Goal: Information Seeking & Learning: Learn about a topic

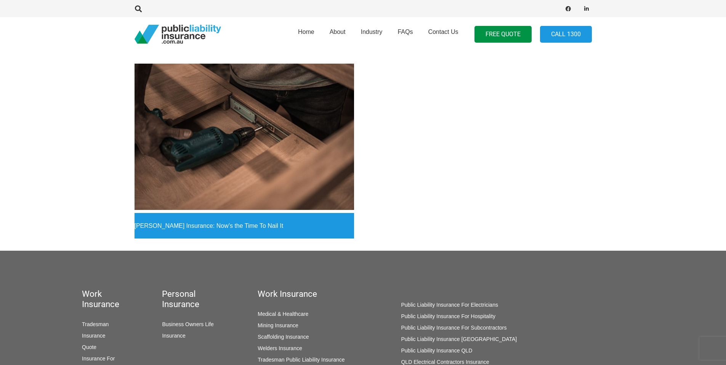
click at [283, 144] on img "Carpenter’s Insurance: Now’s the Time To Nail It" at bounding box center [245, 137] width 220 height 146
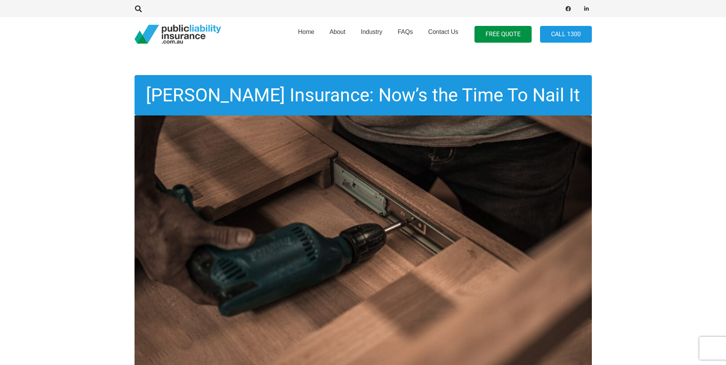
click at [157, 30] on img "pli_logotransparent" at bounding box center [178, 34] width 87 height 19
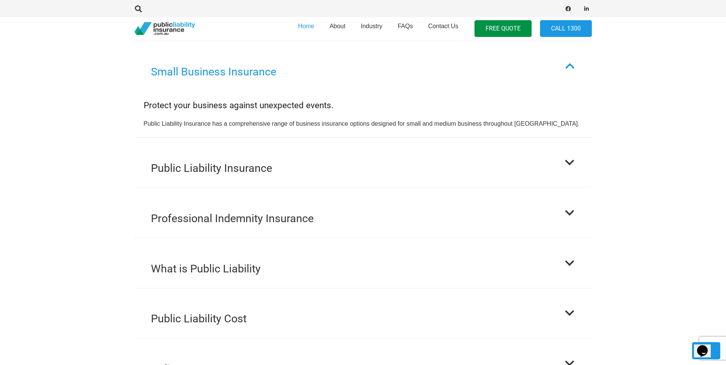
scroll to position [700, 0]
click at [342, 25] on span "About" at bounding box center [338, 26] width 16 height 6
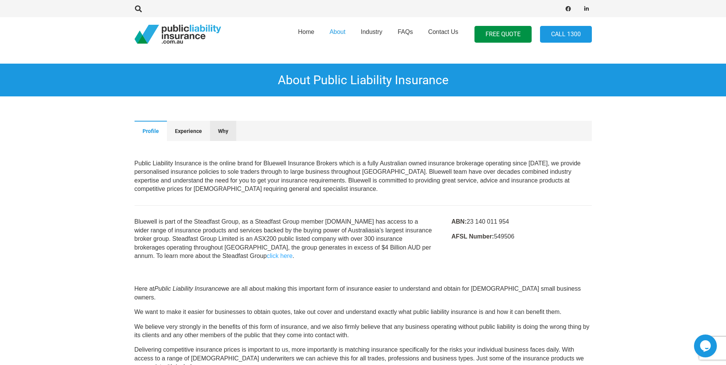
click at [214, 133] on button "Why" at bounding box center [223, 131] width 26 height 20
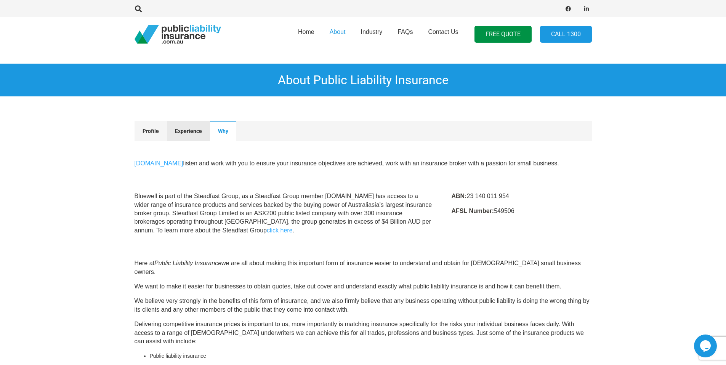
click at [195, 133] on span "Experience" at bounding box center [188, 131] width 27 height 6
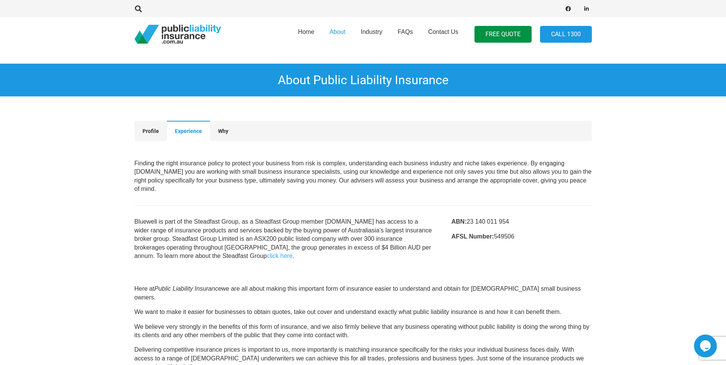
click at [170, 35] on img "pli_logotransparent" at bounding box center [178, 34] width 87 height 19
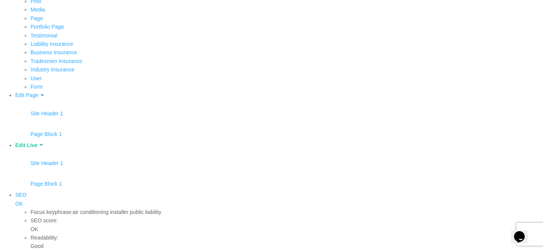
scroll to position [170, 0]
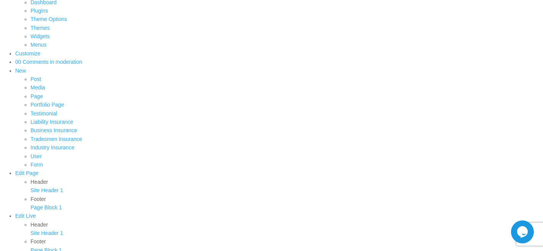
scroll to position [66, 0]
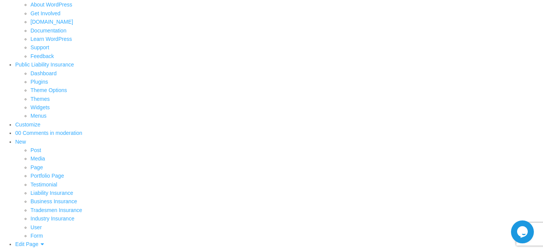
scroll to position [54, 0]
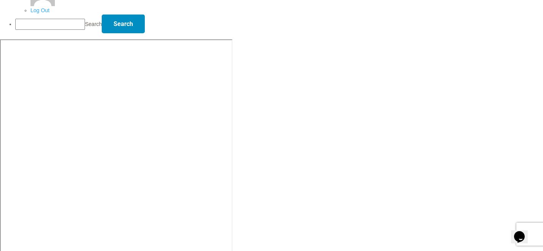
scroll to position [684, 0]
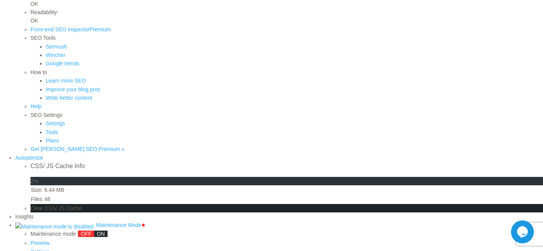
scroll to position [394, 0]
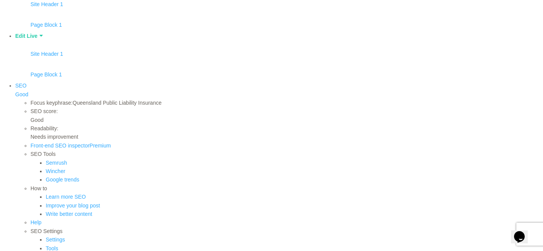
scroll to position [220, 0]
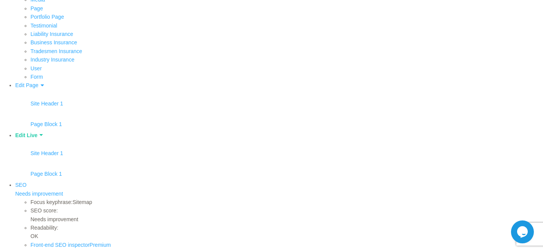
scroll to position [477, 0]
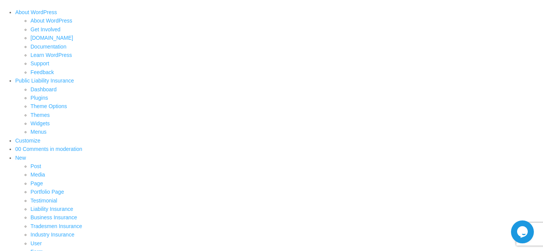
scroll to position [494, 0]
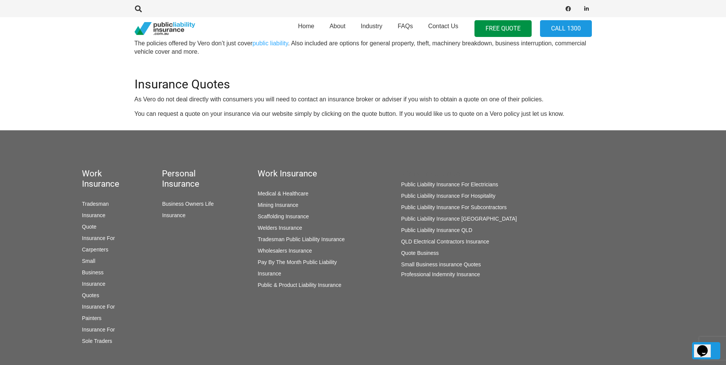
scroll to position [392, 0]
